Goal: Task Accomplishment & Management: Complete application form

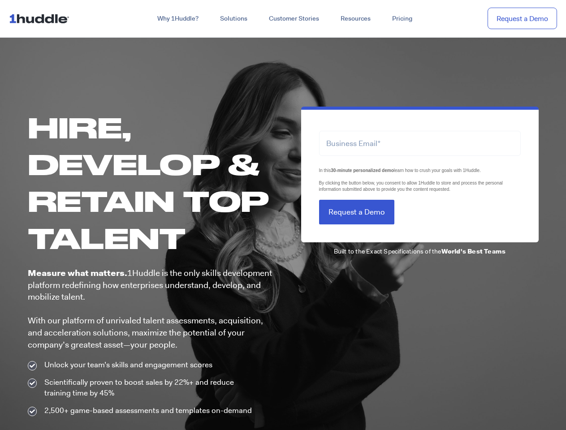
click at [283, 215] on div "LTLS (Last Touch Lead Source) In this 30-minute personalized demo learn how to …" at bounding box center [411, 262] width 256 height 310
click at [177, 19] on link "Why 1Huddle?" at bounding box center [178, 19] width 63 height 16
click at [233, 19] on link "Solutions" at bounding box center [233, 19] width 49 height 16
click at [355, 19] on link "Resources" at bounding box center [356, 19] width 52 height 16
click at [420, 173] on span "In this 30-minute personalized demo learn how to crush your goals with 1Huddle.…" at bounding box center [411, 180] width 184 height 24
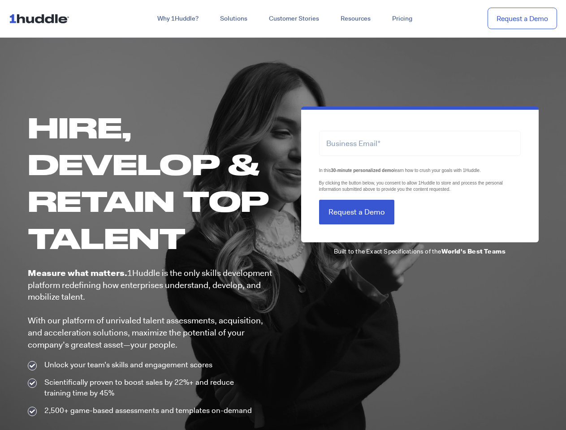
click at [356, 212] on input "Request a Demo" at bounding box center [356, 212] width 75 height 25
